Goal: Communication & Community: Answer question/provide support

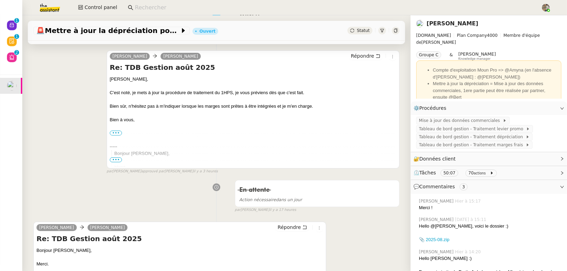
scroll to position [144, 0]
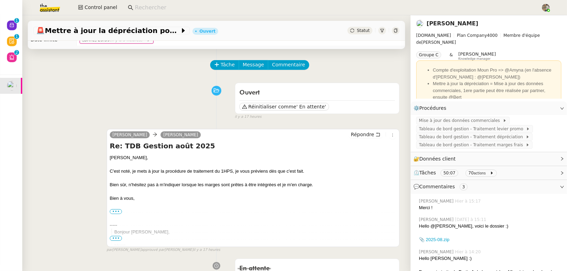
scroll to position [22, 0]
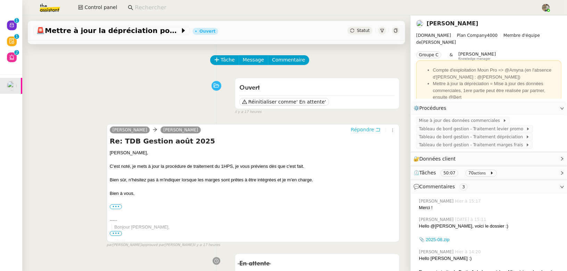
click at [376, 128] on icon at bounding box center [377, 129] width 5 height 5
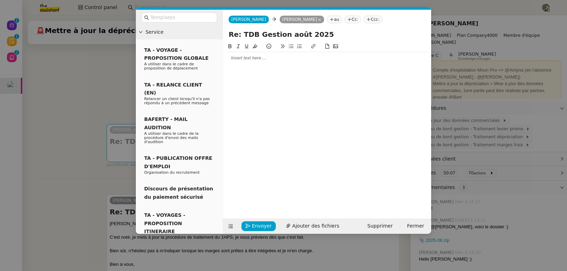
click at [63, 141] on nz-modal-container "Service TA - VOYAGE - PROPOSITION GLOBALE A utiliser dans le cadre de propositi…" at bounding box center [283, 135] width 567 height 271
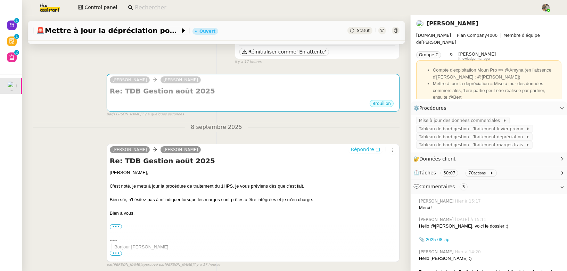
scroll to position [77, 0]
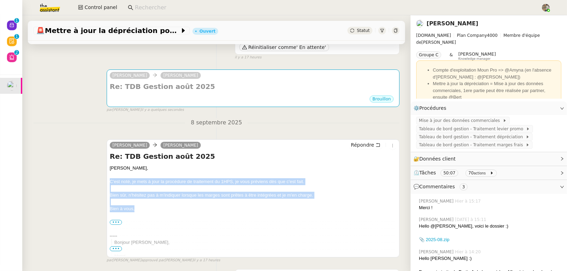
drag, startPoint x: 150, startPoint y: 209, endPoint x: 92, endPoint y: 177, distance: 66.1
click at [92, 177] on div "camille Guillaume Farina Répondre Re: TDB Gestion août 2025 Guillaume, C'est no…" at bounding box center [216, 198] width 366 height 130
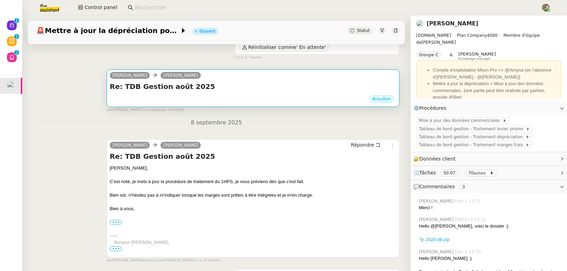
click at [150, 100] on div "Brouillon" at bounding box center [253, 100] width 286 height 10
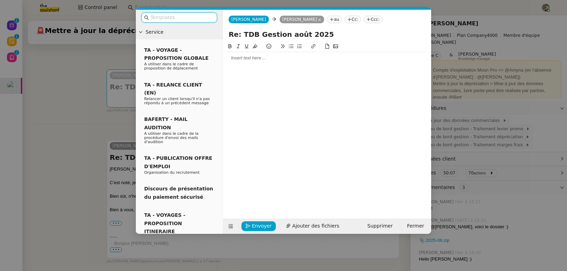
click at [240, 57] on div at bounding box center [327, 58] width 202 height 6
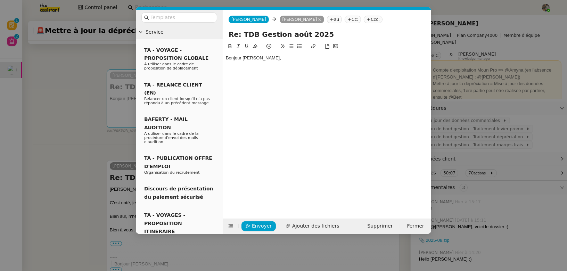
click at [51, 151] on nz-modal-container "Service TA - VOYAGE - PROPOSITION GLOBALE A utiliser dans le cadre de propositi…" at bounding box center [283, 135] width 567 height 271
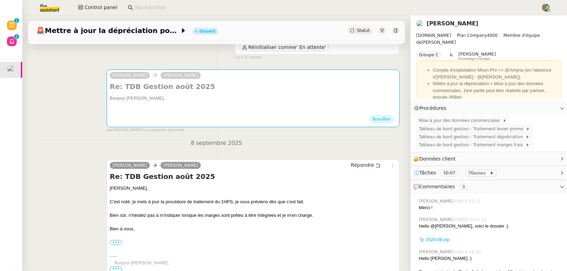
click at [137, 226] on div "Bien à vous," at bounding box center [253, 228] width 286 height 7
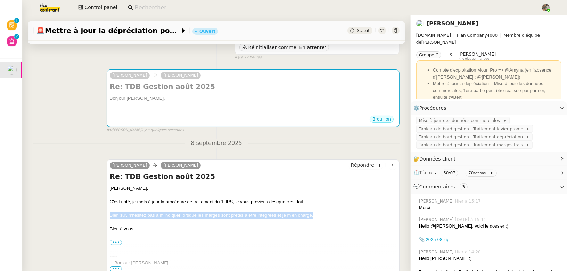
drag, startPoint x: 321, startPoint y: 215, endPoint x: 109, endPoint y: 212, distance: 211.8
click at [110, 212] on div "Bien sûr, n'hésitez pas à m'indiquer lorsque les marges sont prêtes à être inté…" at bounding box center [253, 215] width 286 height 7
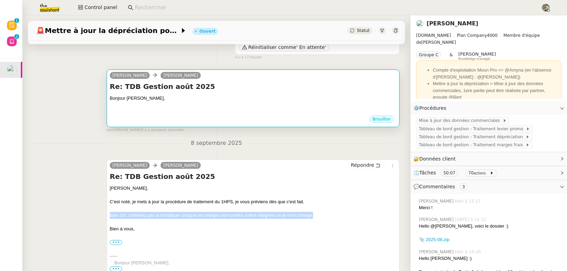
copy div "Bien sûr, n'hésitez pas à m'indiquer lorsque les marges sont prêtes à être inté…"
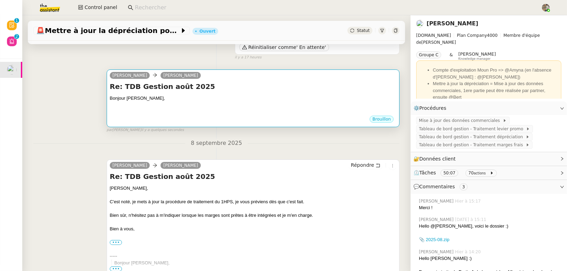
click at [175, 111] on div at bounding box center [253, 111] width 286 height 7
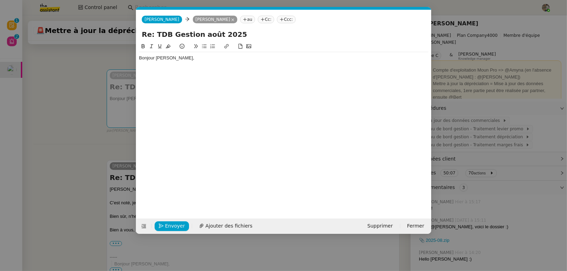
scroll to position [0, 15]
click at [194, 69] on div "Bonjour Guillaume," at bounding box center [283, 61] width 289 height 18
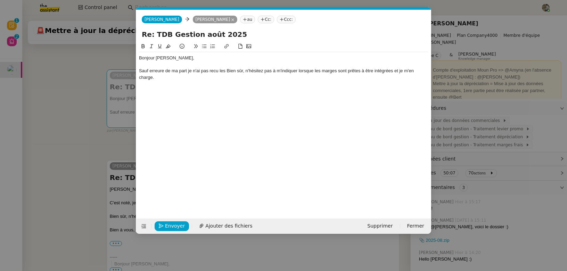
scroll to position [0, 0]
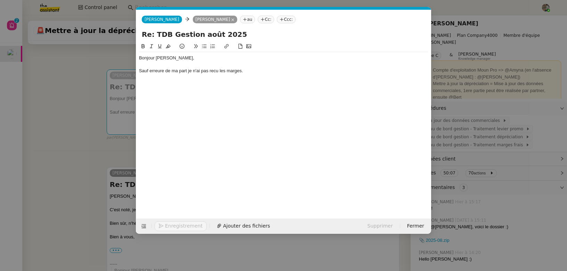
click at [153, 72] on div "Sauf erreure de ma part je n'ai pas recu les marges." at bounding box center [283, 71] width 289 height 6
click at [0, 0] on lt-span "erreur" at bounding box center [0, 0] width 0 height 0
click at [187, 72] on div "Sauf erreur de ma part je n'ai pas recu les marges." at bounding box center [283, 71] width 289 height 6
click at [0, 0] on lt-span ", je" at bounding box center [0, 0] width 0 height 0
click at [210, 73] on div "Sauf erreur de ma part, je n'ai pas recu les marges." at bounding box center [283, 71] width 289 height 6
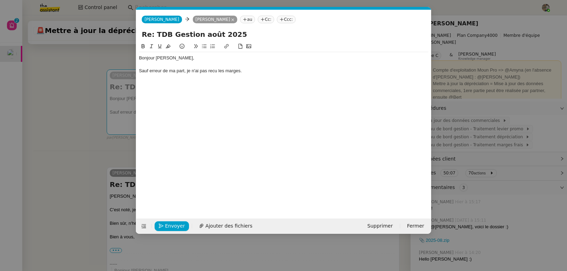
click at [0, 0] on lt-span "reçu" at bounding box center [0, 0] width 0 height 0
click at [217, 91] on div "Bonjour Guillaume, Sauf erreur de ma part, je n'ai pas reçu les marges." at bounding box center [283, 124] width 289 height 165
click at [242, 78] on div at bounding box center [283, 77] width 289 height 6
drag, startPoint x: 202, startPoint y: 78, endPoint x: 102, endPoint y: 78, distance: 100.3
click at [102, 78] on nz-modal-container "Service TA - VOYAGE - PROPOSITION GLOBALE A utiliser dans le cadre de propositi…" at bounding box center [283, 135] width 567 height 271
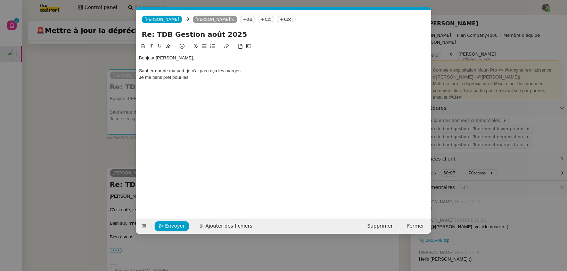
click at [167, 77] on div "Je me tiens pret pour les" at bounding box center [283, 77] width 289 height 6
click at [0, 0] on lt-span "prêt" at bounding box center [0, 0] width 0 height 0
click at [209, 78] on div "Je me tiens prêt pour les" at bounding box center [283, 77] width 289 height 6
click at [52, 160] on nz-modal-container "Service TA - VOYAGE - PROPOSITION GLOBALE A utiliser dans le cadre de propositi…" at bounding box center [283, 135] width 567 height 271
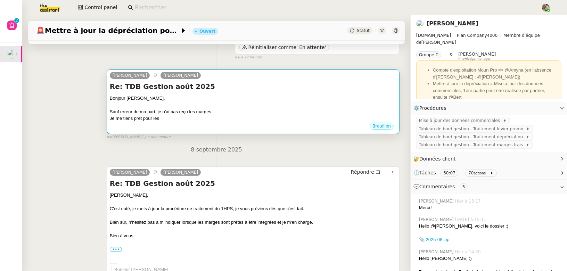
click at [207, 103] on div at bounding box center [253, 104] width 286 height 7
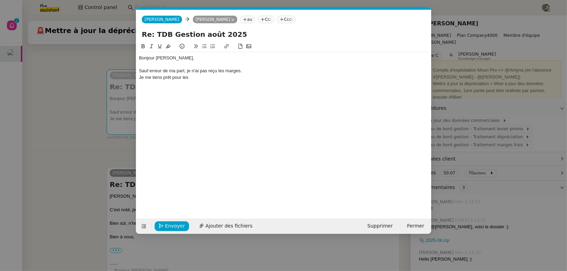
scroll to position [0, 15]
click at [212, 80] on div "Je me tiens prêt pour les" at bounding box center [283, 77] width 289 height 6
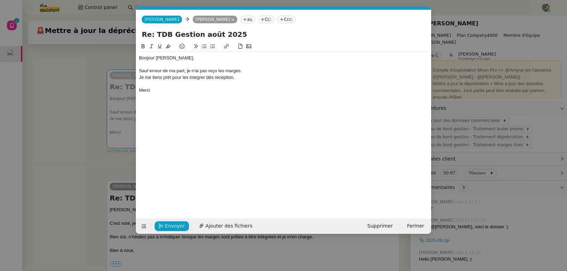
click at [198, 76] on div "Je me tiens prêt pour les integrer dès reception." at bounding box center [283, 77] width 289 height 6
click at [0, 0] on lt-span "intégrer" at bounding box center [0, 0] width 0 height 0
click at [223, 80] on div "Je me tiens prêt pour les intégrer dès reception." at bounding box center [283, 77] width 289 height 6
click at [0, 0] on lt-span "réception" at bounding box center [0, 0] width 0 height 0
click at [204, 89] on div "Merci" at bounding box center [283, 90] width 289 height 6
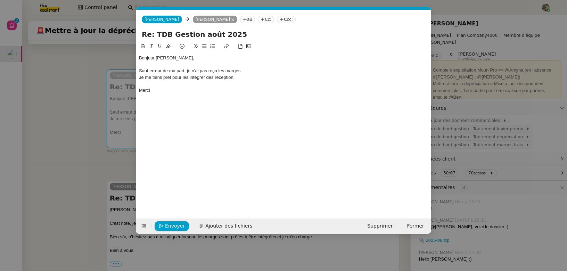
click at [87, 95] on nz-modal-container "Service TA - VOYAGE - PROPOSITION GLOBALE A utiliser dans le cadre de propositi…" at bounding box center [283, 135] width 567 height 271
